Goal: Navigation & Orientation: Find specific page/section

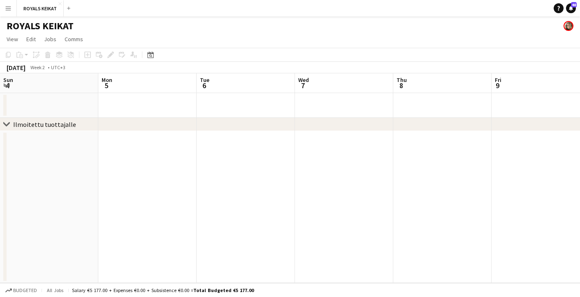
scroll to position [0, 268]
